Goal: Entertainment & Leisure: Consume media (video, audio)

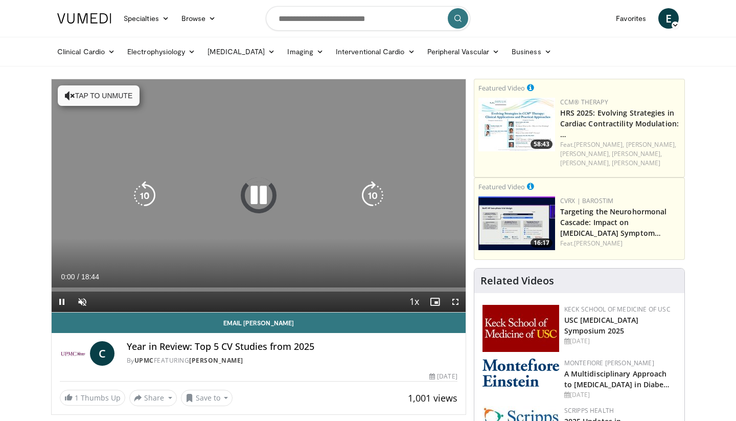
click at [259, 194] on icon "Video Player" at bounding box center [258, 195] width 29 height 29
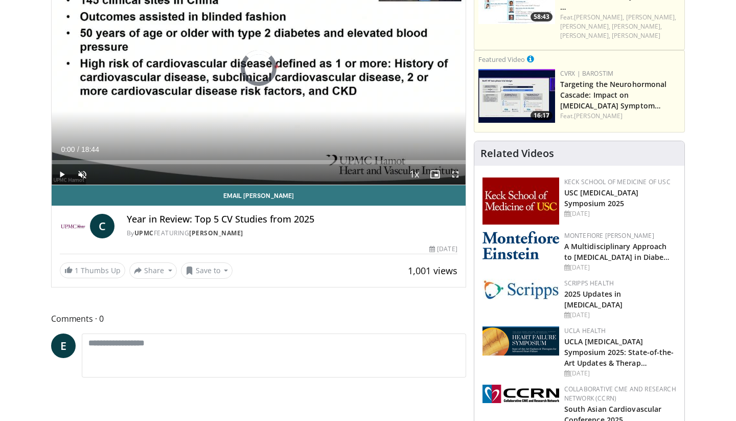
scroll to position [129, 0]
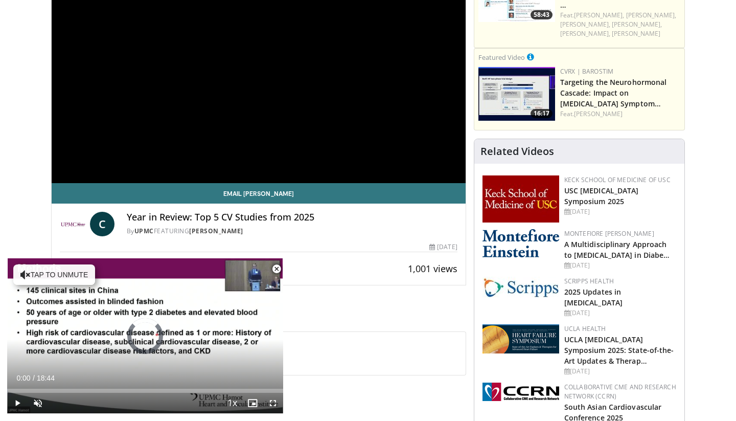
click at [275, 268] on span "Video Player" at bounding box center [276, 269] width 20 height 20
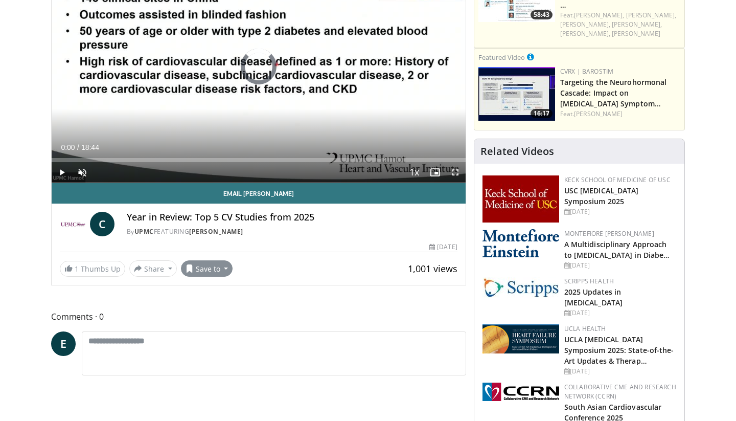
click at [218, 273] on button "Save to" at bounding box center [207, 268] width 52 height 16
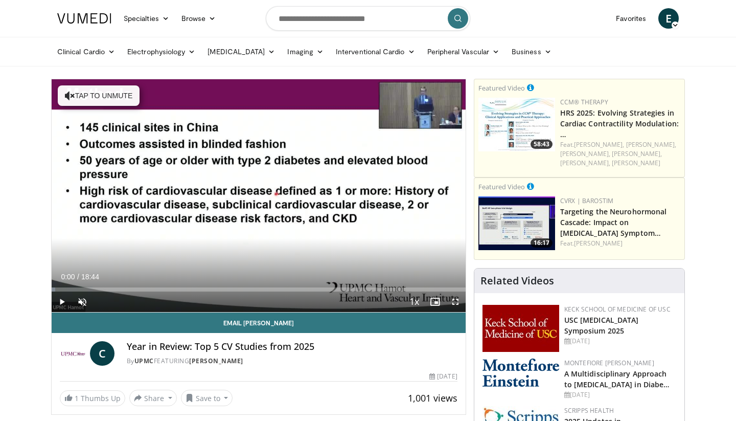
scroll to position [0, 0]
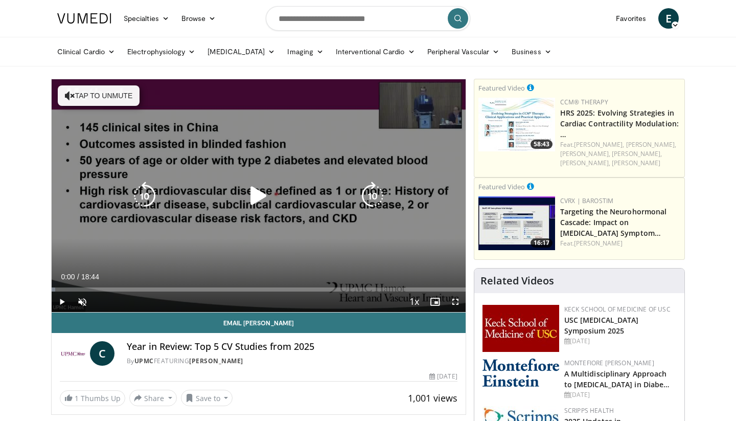
click at [337, 225] on div "10 seconds Tap to unmute" at bounding box center [259, 195] width 414 height 233
click at [263, 190] on icon "Video Player" at bounding box center [258, 195] width 29 height 29
click at [256, 192] on icon "Video Player" at bounding box center [258, 195] width 29 height 29
click at [104, 90] on button "Tap to unmute" at bounding box center [99, 95] width 82 height 20
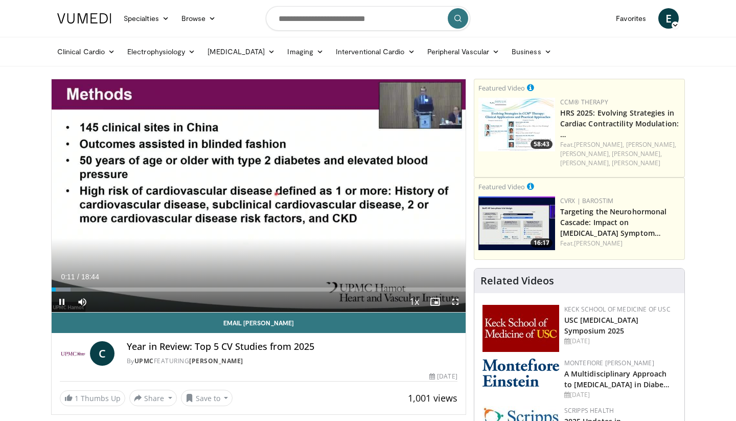
click at [456, 301] on span "Video Player" at bounding box center [455, 301] width 20 height 20
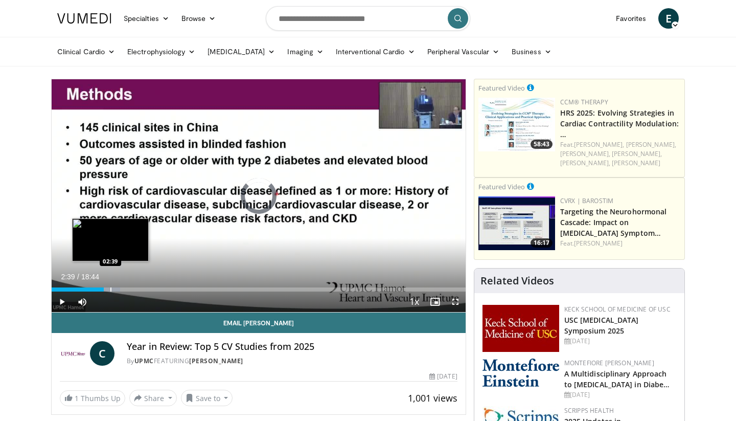
click at [110, 287] on div "Progress Bar" at bounding box center [110, 289] width 1 height 4
click at [127, 286] on div "Loaded : 17.32% 02:47 03:25" at bounding box center [259, 287] width 414 height 10
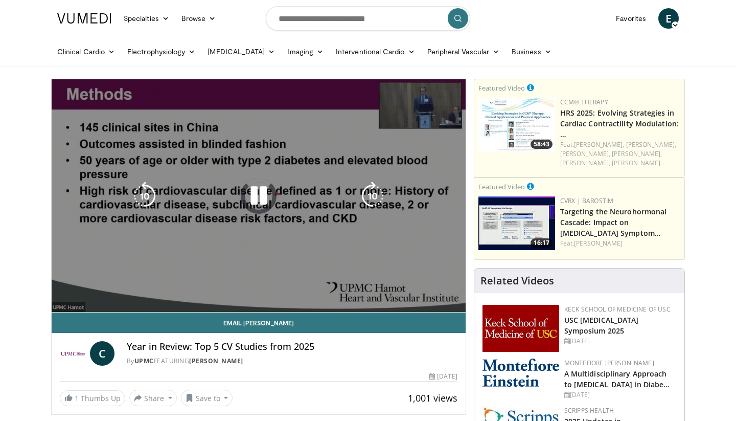
click at [201, 163] on div "10 seconds Tap to unmute" at bounding box center [259, 195] width 414 height 233
